Goal: Task Accomplishment & Management: Manage account settings

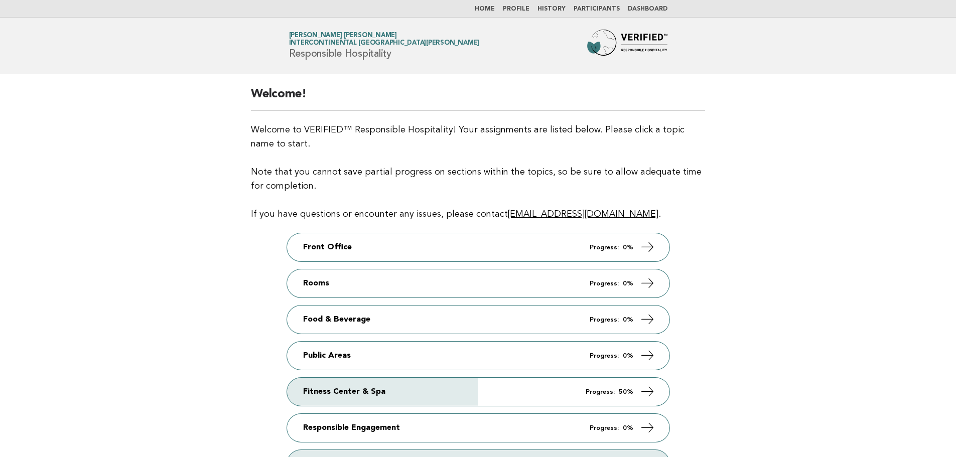
click at [523, 7] on link "Profile" at bounding box center [516, 9] width 27 height 6
